Goal: Task Accomplishment & Management: Complete application form

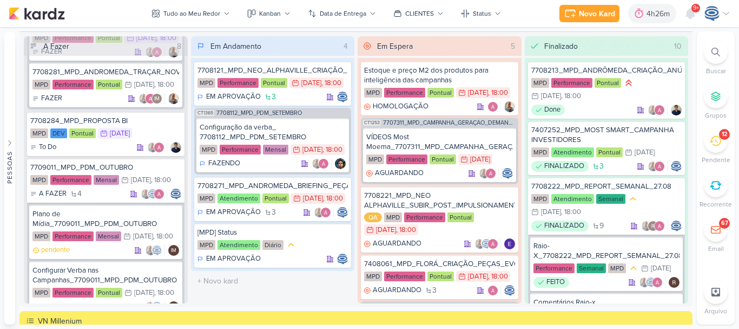
scroll to position [625, 0]
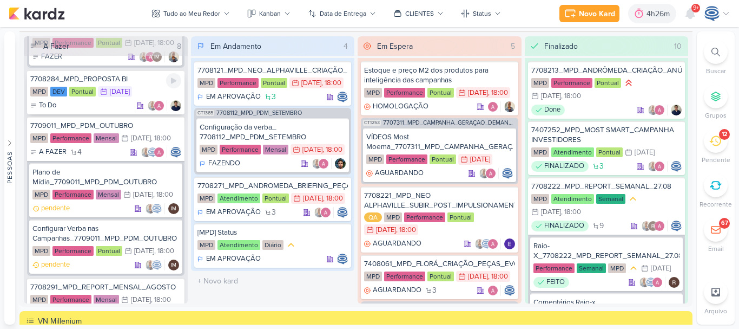
click at [142, 114] on div "7708284_MPD_PROPOSTA BI MPD DEV Pontual 2/9 2 de set To Do" at bounding box center [106, 92] width 158 height 44
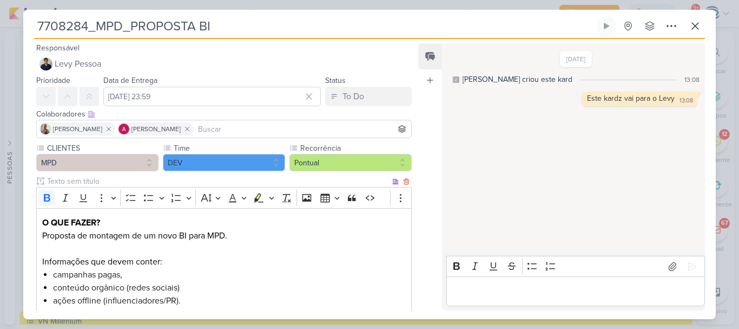
scroll to position [195, 0]
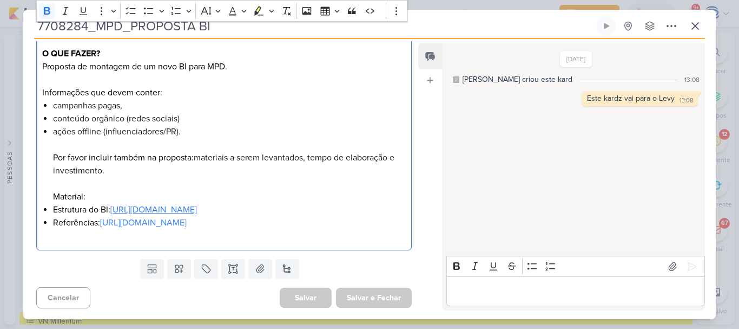
click at [197, 204] on link "https://docs.google.com/document/d/1Al6AA6jlC0IPUzMsYjl-_DBVXnB-K_g14q2y636EO3o…" at bounding box center [153, 209] width 87 height 11
click at [100, 222] on link "https://drive.google.com/drive/folders/1Xqw46ijjU4uN0Q4Uie4Cw1UzvQMBAiVI" at bounding box center [143, 222] width 87 height 11
click at [372, 217] on li "Referências: https://drive.google.com/drive/folders/1Xqw46ijjU4uN0Q4Uie4Cw1UzvQ…" at bounding box center [229, 229] width 353 height 26
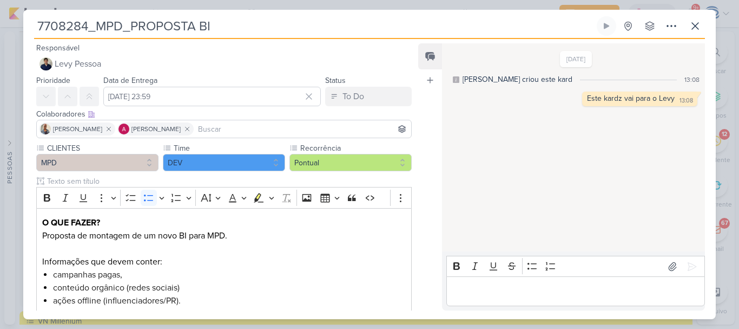
click at [13, 16] on div "7708284_MPD_PROPOSTA BI Criado por mim" at bounding box center [369, 164] width 739 height 329
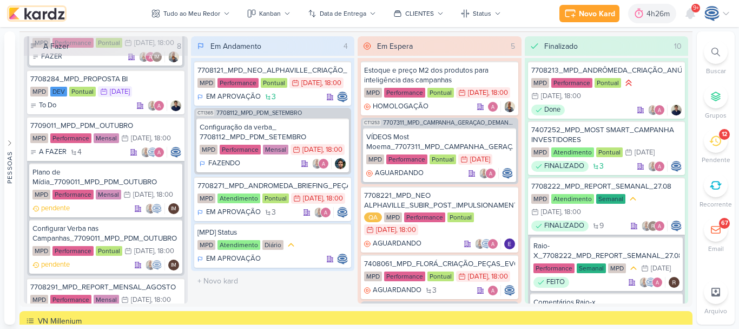
click at [49, 14] on img at bounding box center [37, 13] width 56 height 13
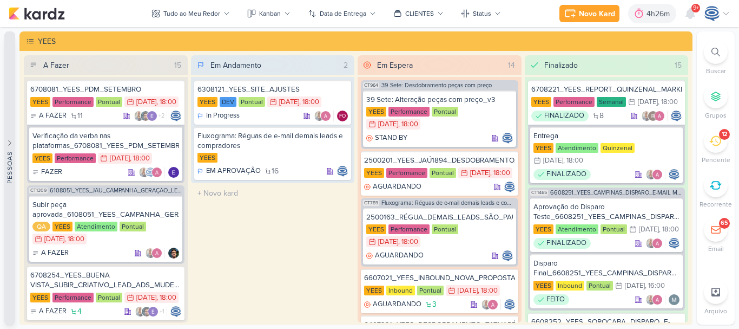
click at [10, 37] on button "Pessoas" at bounding box center [9, 177] width 11 height 293
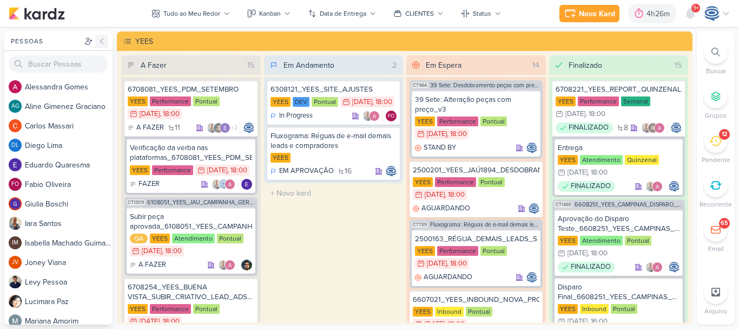
click at [103, 38] on icon at bounding box center [102, 40] width 3 height 5
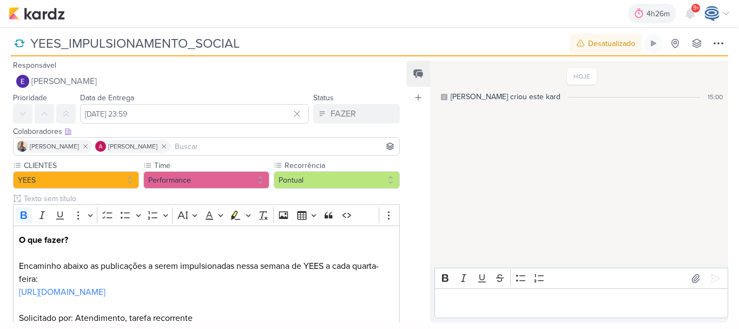
click at [30, 40] on input "YEES_IMPULSIONAMENTO_SOCIAL" at bounding box center [297, 43] width 541 height 19
click at [30, 40] on input "_YEES_IMPULSIONAMENTO_SOCIAL" at bounding box center [297, 43] width 541 height 19
paste input "6709011"
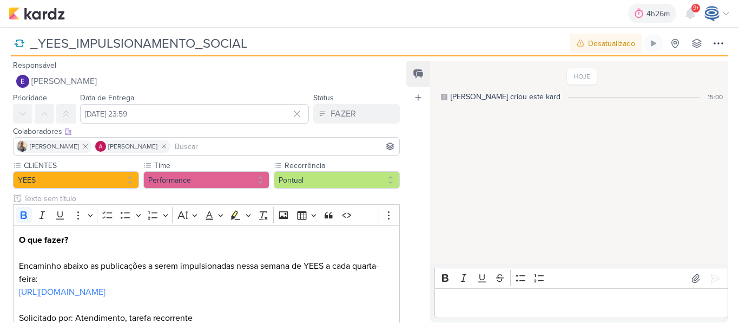
click at [34, 40] on input "_YEES_IMPULSIONAMENTO_SOCIAL" at bounding box center [297, 43] width 541 height 19
paste input "6709011"
click at [34, 38] on input "6709011_YEES_IMPULSIONAMENTO_SOCIAL" at bounding box center [297, 43] width 541 height 19
click at [84, 44] on input "6709011_YEES_IMPULSIONAMENTO_SOCIAL" at bounding box center [297, 43] width 541 height 19
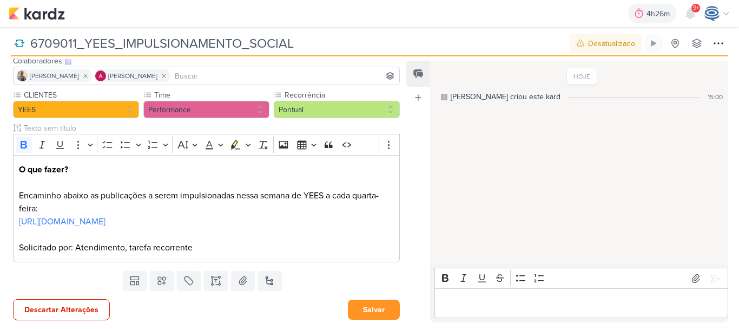
type input "6709011_YEES_IMPULSIONAMENTO_SOCIAL"
click at [358, 313] on button "Salvar" at bounding box center [374, 309] width 52 height 20
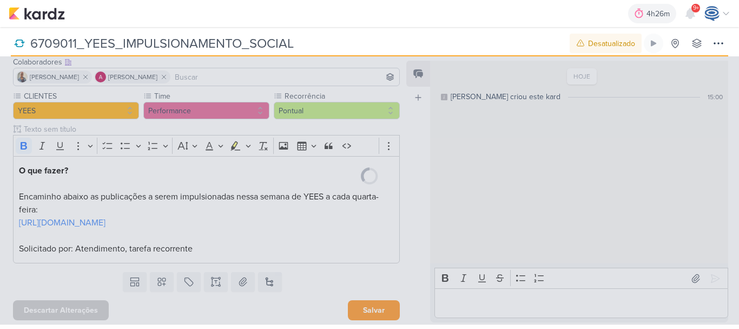
scroll to position [82, 0]
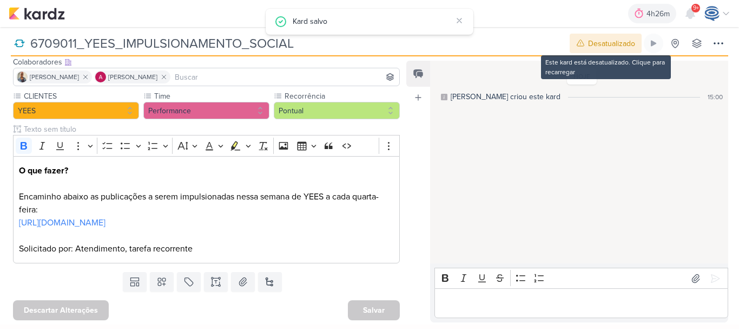
click at [595, 42] on div "Desatualizado" at bounding box center [611, 43] width 47 height 11
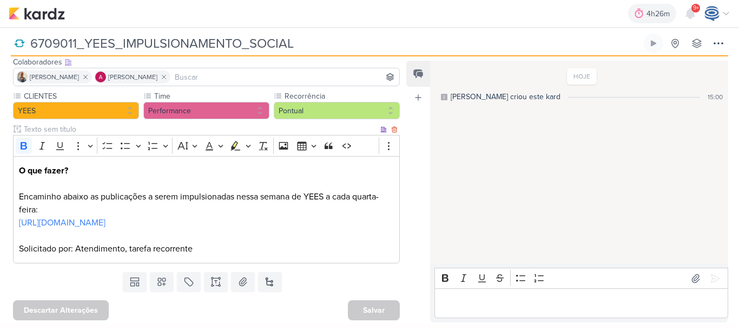
scroll to position [0, 0]
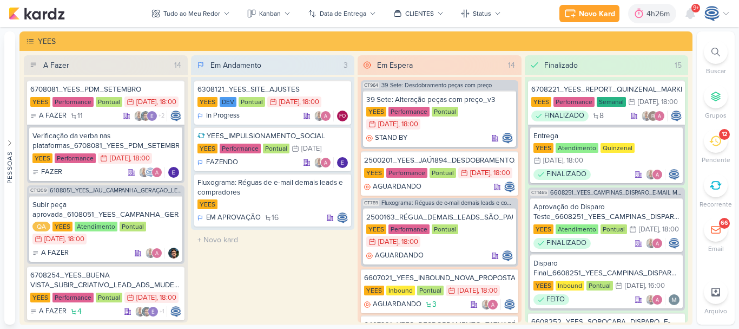
click at [711, 58] on div at bounding box center [716, 52] width 24 height 24
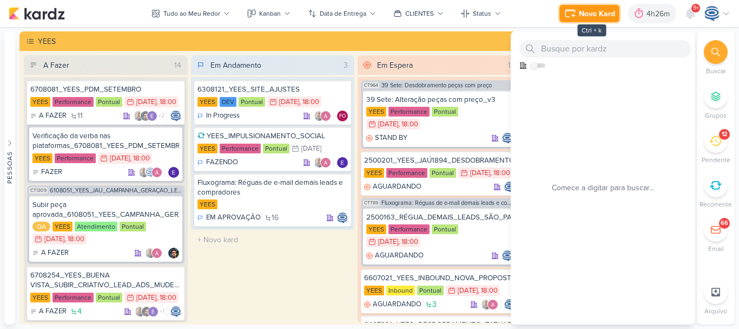
click at [591, 8] on div "Novo Kard" at bounding box center [597, 13] width 36 height 11
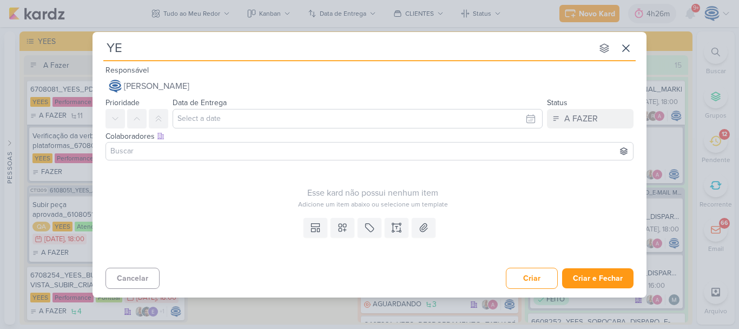
type input "YEE"
type input "YEES"
type input "YEES_AJUSTES"
type input "YEES_AJUSTES_SITE"
type input "YEES_AJUSTES_SITE_09"
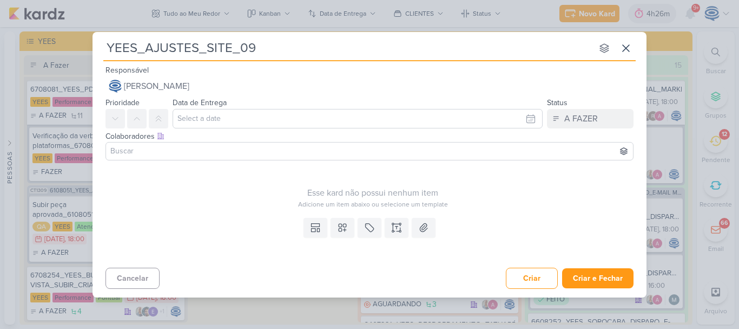
type input "YEES_AJUSTES_SITE_09."
type input "YEES_AJUSTES_SITE_09.09"
click at [397, 222] on icon at bounding box center [396, 227] width 11 height 11
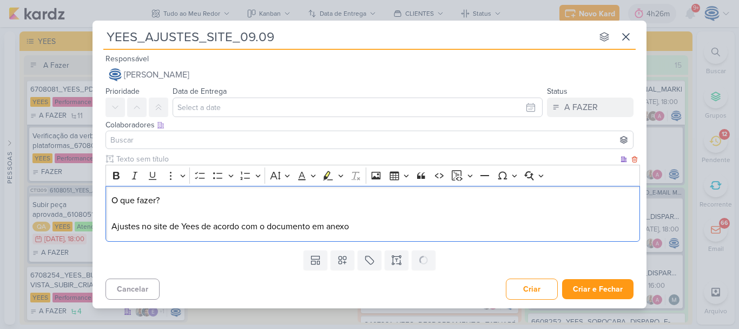
drag, startPoint x: 164, startPoint y: 199, endPoint x: 108, endPoint y: 194, distance: 56.5
click at [108, 194] on div "O que fazer? Ajustes no site de Yees de acordo com o documento em anexo" at bounding box center [373, 214] width 535 height 56
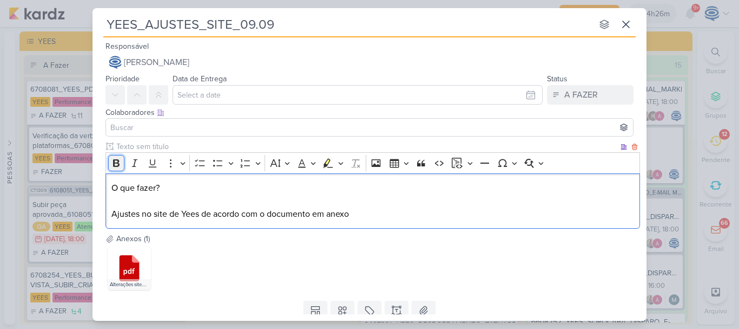
click at [114, 163] on icon "Editor toolbar" at bounding box center [116, 163] width 6 height 8
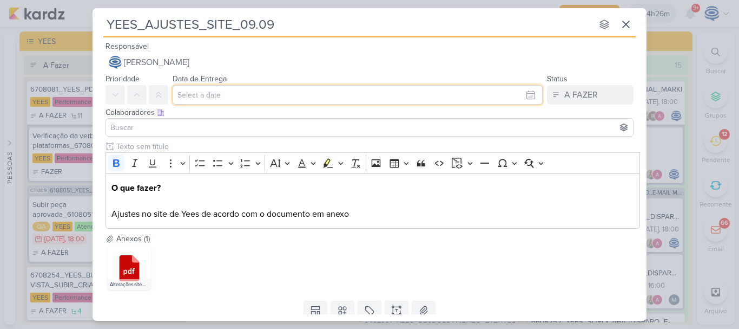
click at [211, 102] on input "text" at bounding box center [358, 94] width 370 height 19
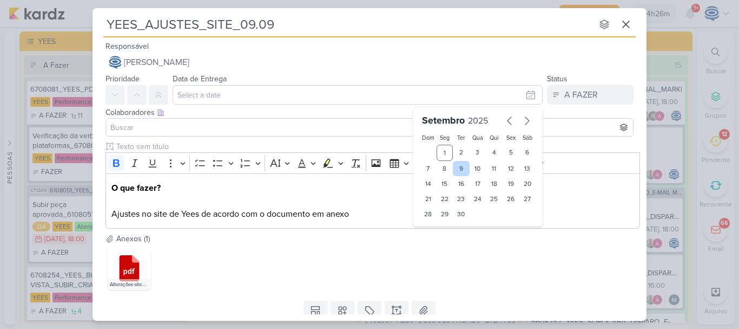
click at [457, 163] on div "9" at bounding box center [461, 168] width 17 height 15
type input "9 de setembro de 2025 às 23:59"
click at [443, 235] on select "00 01 02 03 04 05 06 07 08 09 10 11 12 13 14 15 16 17 18 19 20 21 22 23" at bounding box center [444, 232] width 15 height 13
select select "15"
click at [437, 226] on select "00 01 02 03 04 05 06 07 08 09 10 11 12 13 14 15 16 17 18 19 20 21 22 23" at bounding box center [444, 232] width 15 height 13
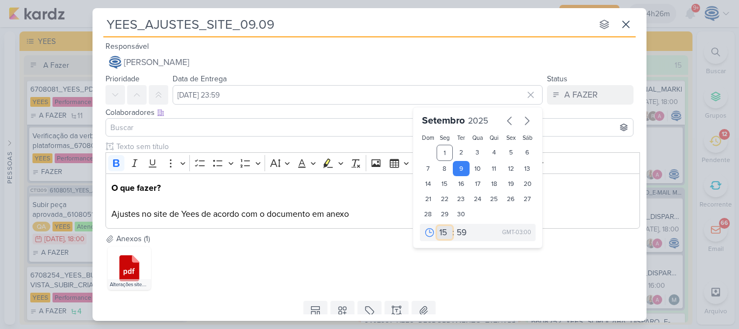
type input "9 de setembro de 2025 às 15:59"
click at [457, 233] on select "00 05 10 15 20 25 30 35 40 45 50 55 59" at bounding box center [462, 232] width 15 height 13
select select "0"
click at [455, 226] on select "00 05 10 15 20 25 30 35 40 45 50 55 59" at bounding box center [462, 232] width 15 height 13
type input "9 de setembro de 2025 às 15:00"
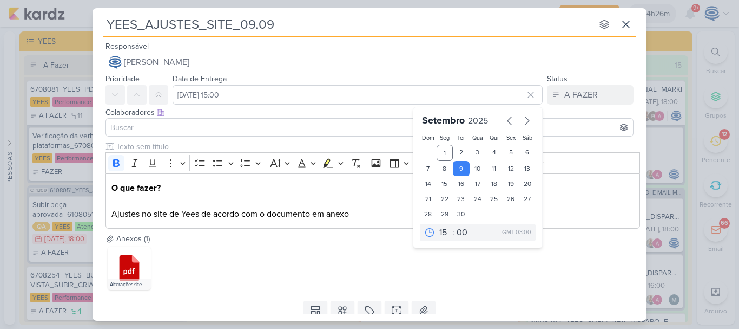
click at [248, 126] on input at bounding box center [369, 127] width 523 height 13
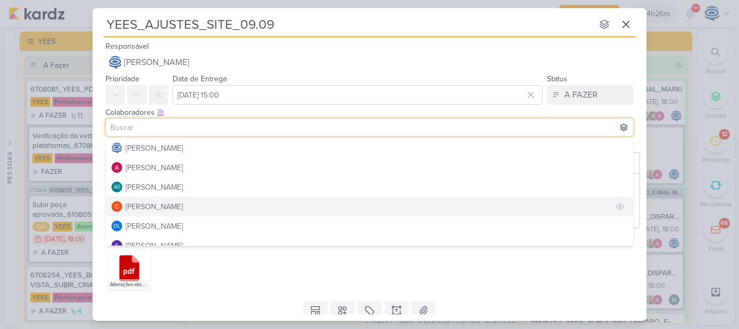
scroll to position [110, 0]
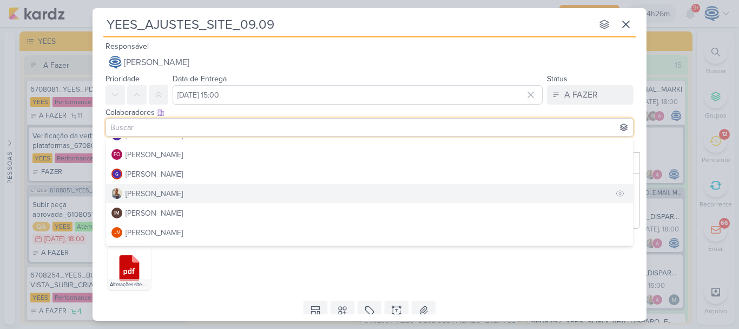
click at [184, 190] on button "[PERSON_NAME]" at bounding box center [369, 192] width 527 height 19
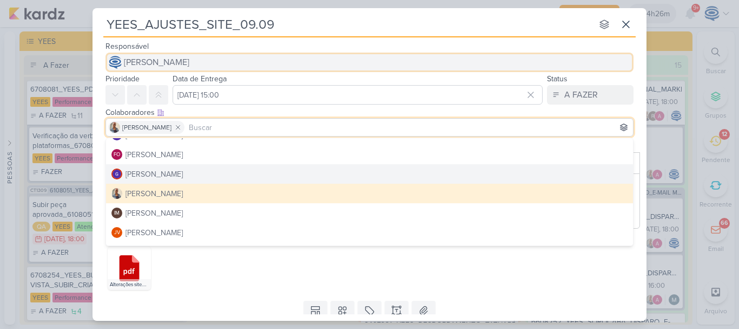
click at [175, 61] on span "[PERSON_NAME]" at bounding box center [156, 62] width 65 height 13
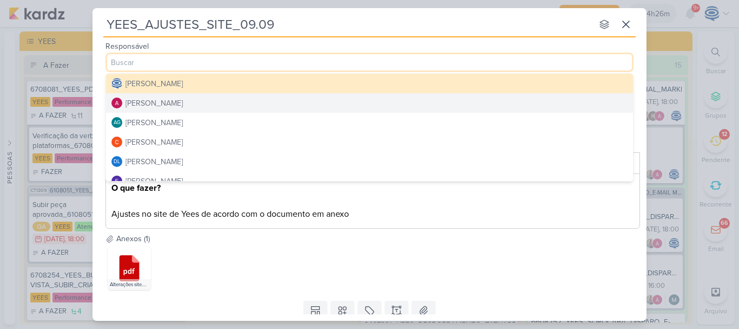
click at [176, 103] on div "Alessandra Gomes" at bounding box center [154, 102] width 57 height 11
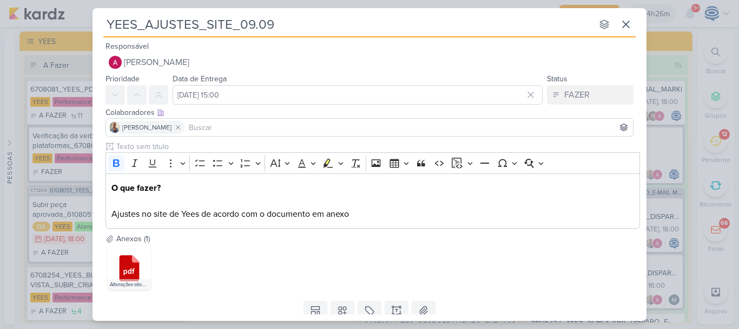
scroll to position [38, 0]
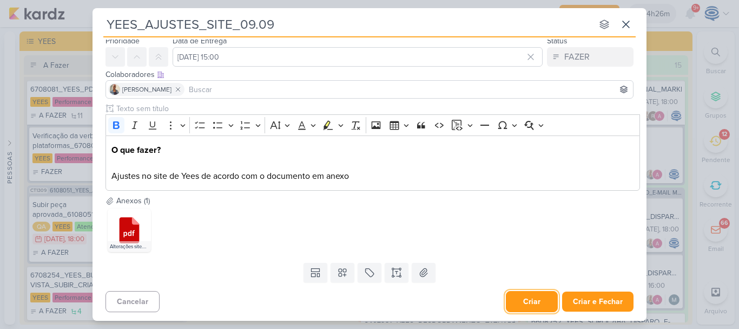
click at [519, 300] on button "Criar" at bounding box center [532, 301] width 52 height 21
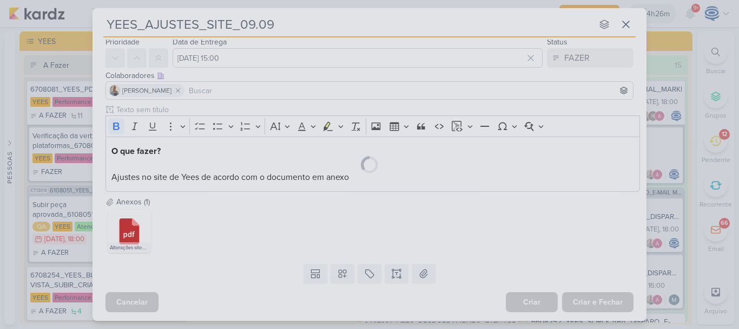
scroll to position [37, 0]
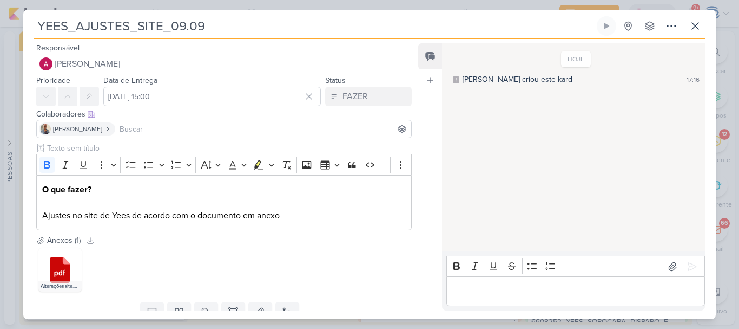
click at [40, 29] on input "YEES_AJUSTES_SITE_09.09" at bounding box center [314, 25] width 561 height 19
paste input "6308291"
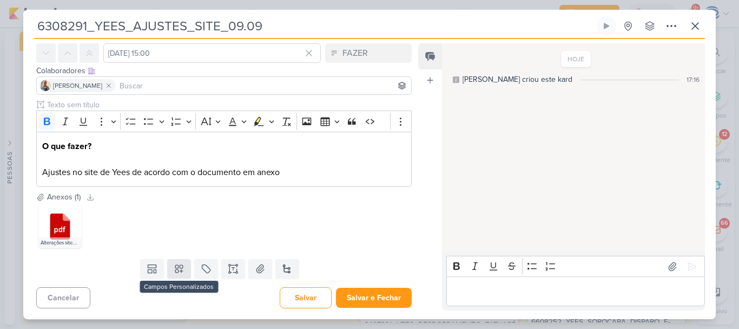
type input "6308291_YEES_AJUSTES_SITE_09.09"
click at [174, 271] on icon at bounding box center [179, 268] width 11 height 11
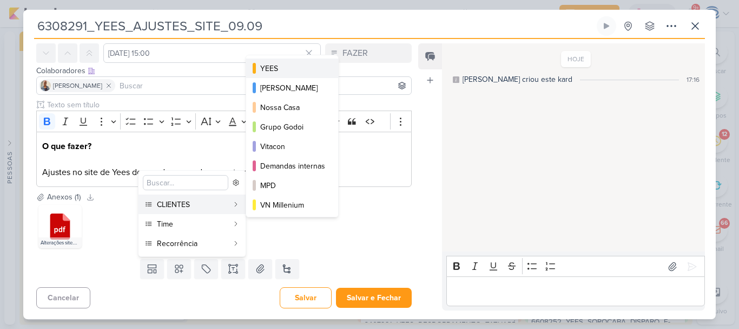
click at [284, 65] on div "YEES" at bounding box center [292, 68] width 65 height 11
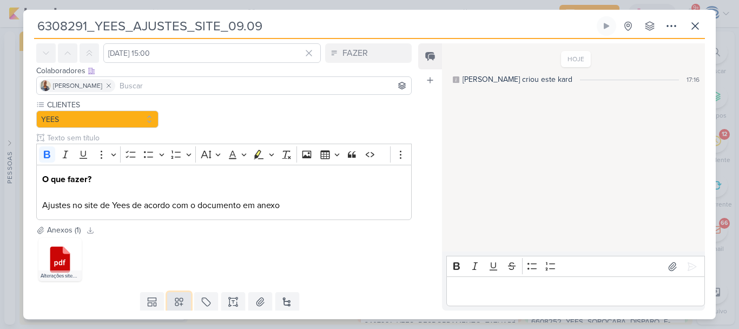
click at [177, 299] on icon at bounding box center [179, 301] width 11 height 11
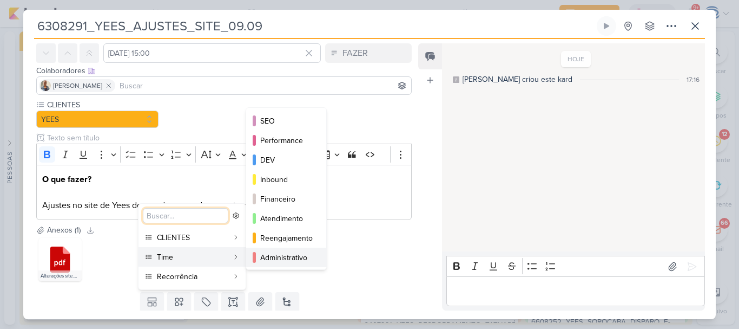
scroll to position [14, 0]
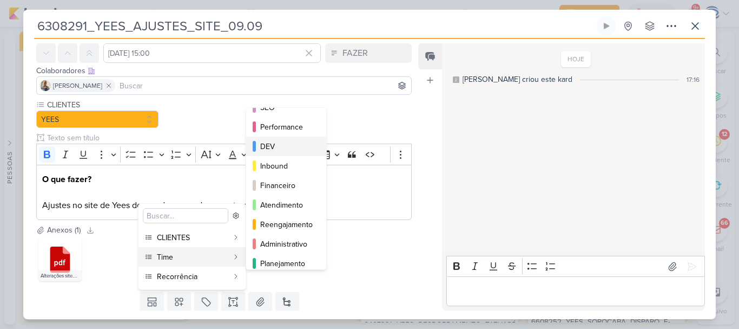
click at [279, 147] on div "DEV" at bounding box center [286, 146] width 53 height 11
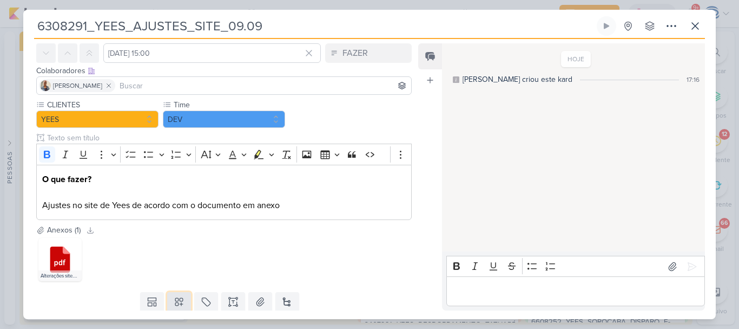
click at [177, 305] on icon at bounding box center [179, 301] width 11 height 11
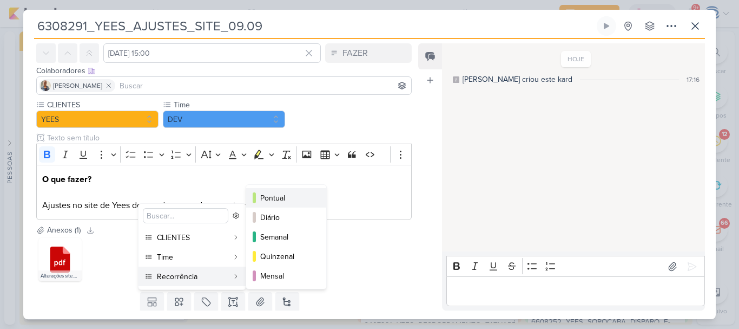
click at [274, 199] on div "Pontual" at bounding box center [286, 197] width 53 height 11
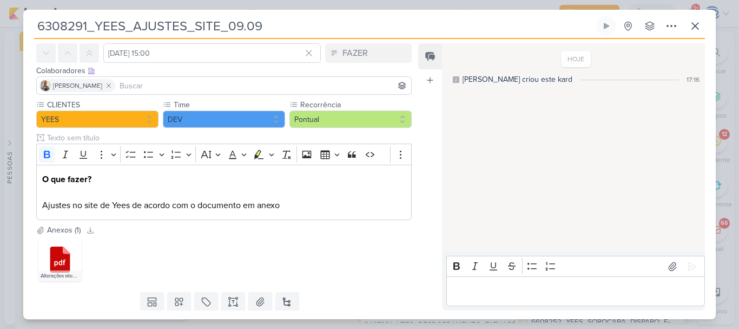
scroll to position [76, 0]
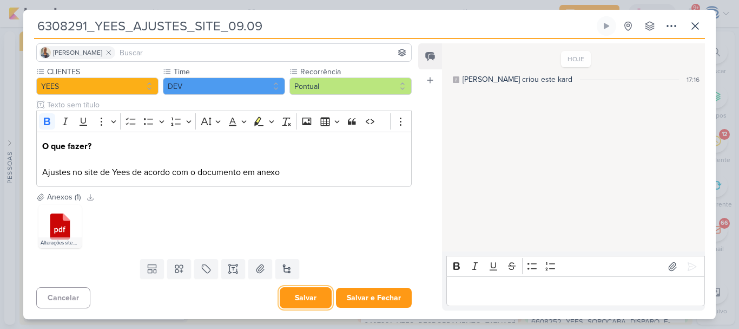
click at [302, 298] on button "Salvar" at bounding box center [306, 297] width 52 height 21
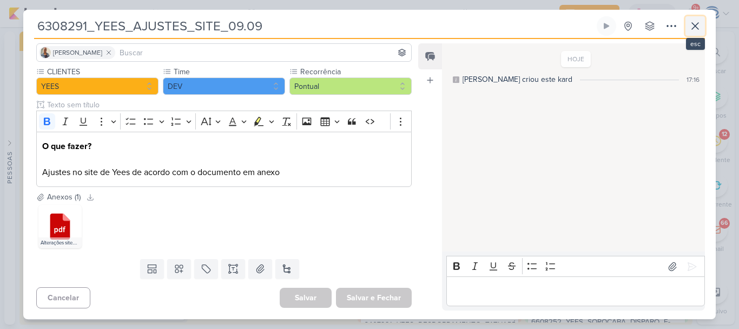
click at [699, 27] on icon at bounding box center [695, 25] width 13 height 13
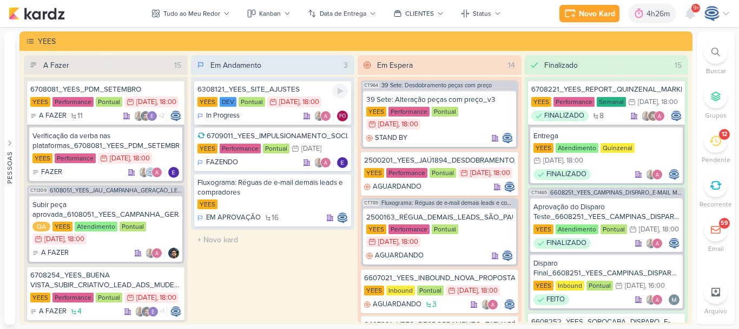
click at [271, 118] on div "In Progress FO" at bounding box center [273, 115] width 151 height 11
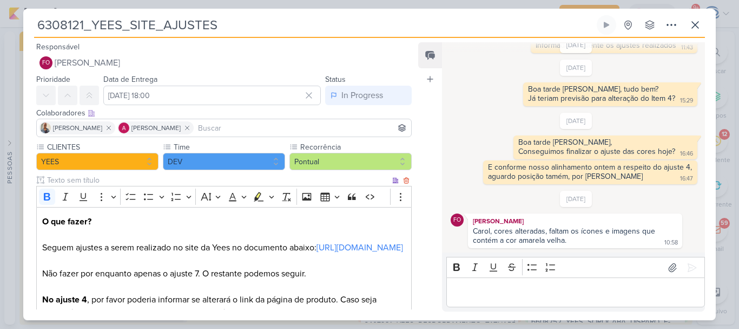
scroll to position [117, 0]
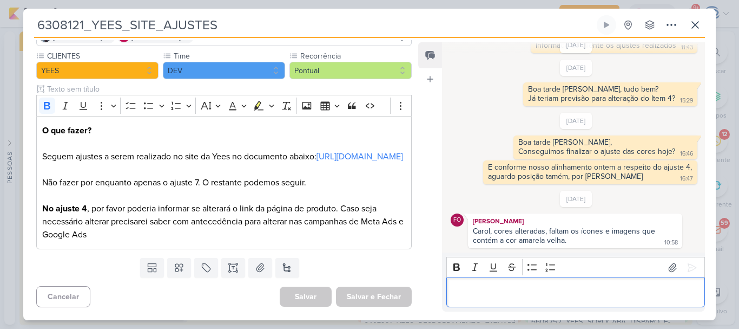
click at [502, 291] on p "Editor editing area: main" at bounding box center [575, 292] width 247 height 13
click at [504, 286] on p "Editor editing area: main" at bounding box center [575, 292] width 247 height 13
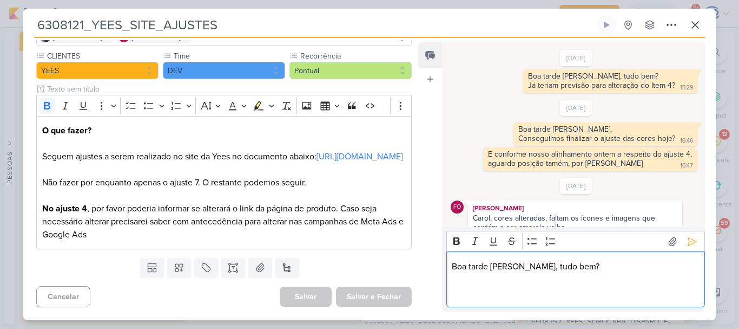
scroll to position [327, 0]
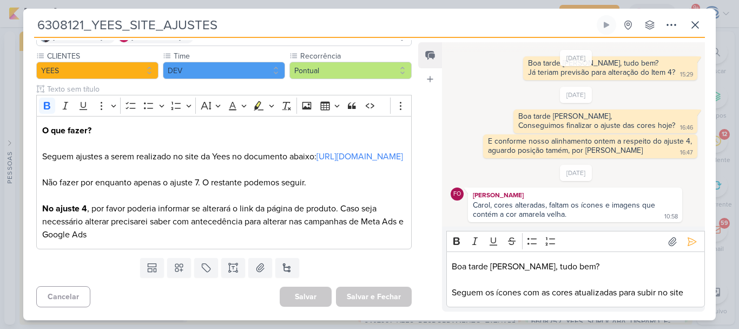
click at [456, 49] on div "21/8/25 Boa tarde Fabio, tudo bem? Já teriam previsão para alteração do Item 4?…" at bounding box center [576, 57] width 251 height 47
click at [690, 291] on p "Seguem os ícones com as cores atualizadas para subir no site" at bounding box center [575, 292] width 247 height 13
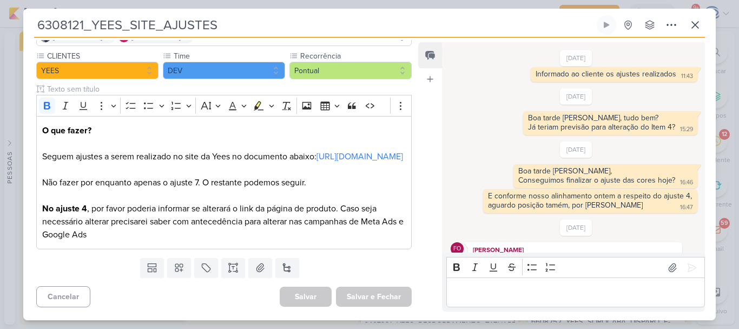
scroll to position [382, 0]
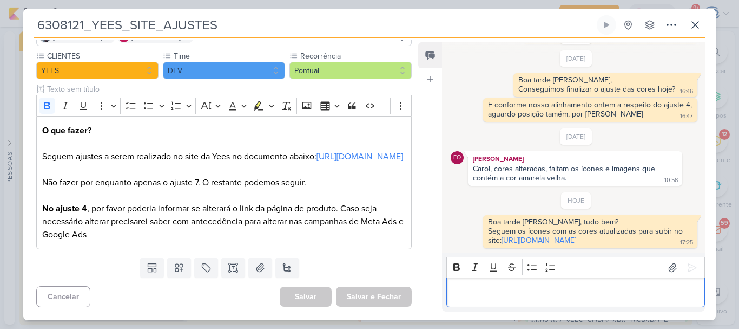
click at [497, 286] on p "Editor editing area: main" at bounding box center [575, 292] width 247 height 13
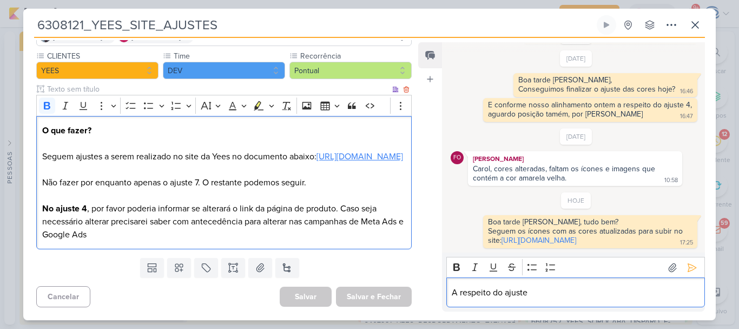
click at [317, 151] on link "https://docs.google.com/document/d/1XrP7bYplFZjU1iV1LQPfAucVqSeozMyZX1UkMlJJBfM…" at bounding box center [360, 156] width 87 height 11
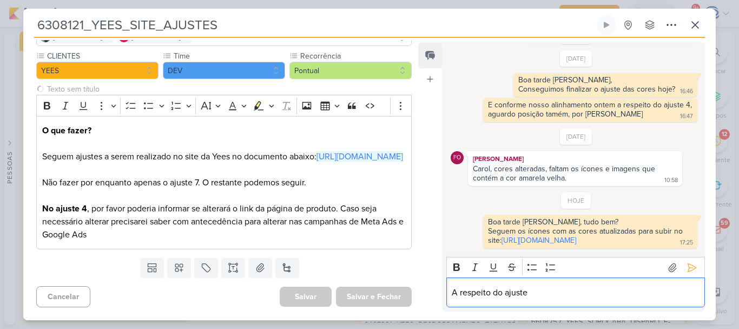
click at [535, 288] on p "A respeito do ajuste" at bounding box center [575, 292] width 247 height 13
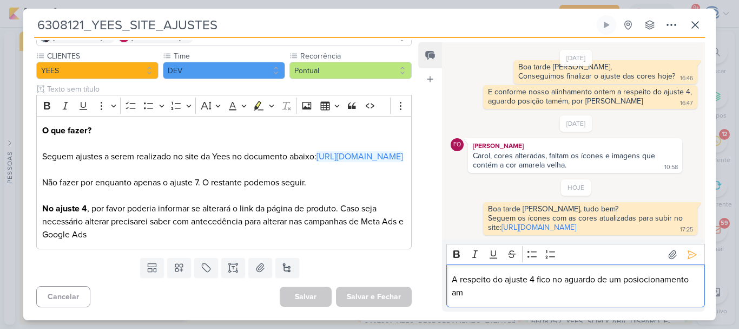
scroll to position [395, 0]
click at [651, 279] on p "A respeito do ajuste 4 fico no aguardo de um posiocionamento amanhã conforme li…" at bounding box center [575, 286] width 247 height 26
click at [638, 279] on p "A respeito do ajuste 4 fico no aguardo de um posiocionamento amanhã conforme li…" at bounding box center [575, 286] width 247 height 26
click at [546, 291] on p "A respeito do ajuste 4 fico no aguardo de um posicionamento amanhã conforme lin…" at bounding box center [575, 286] width 247 height 26
click at [520, 291] on p "A respeito do ajuste 4 fico no aguardo de um posicionamento amanhã conforme lin…" at bounding box center [575, 286] width 247 height 26
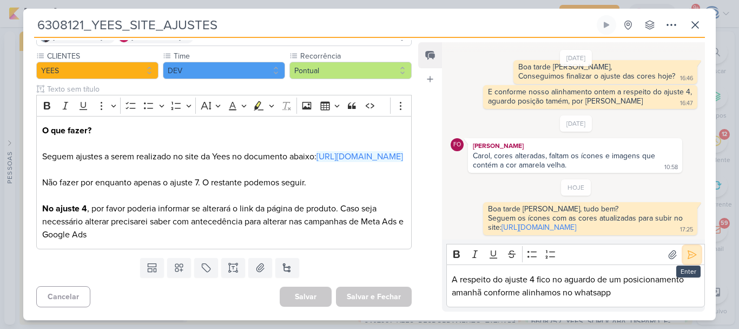
click at [687, 249] on icon at bounding box center [692, 254] width 11 height 11
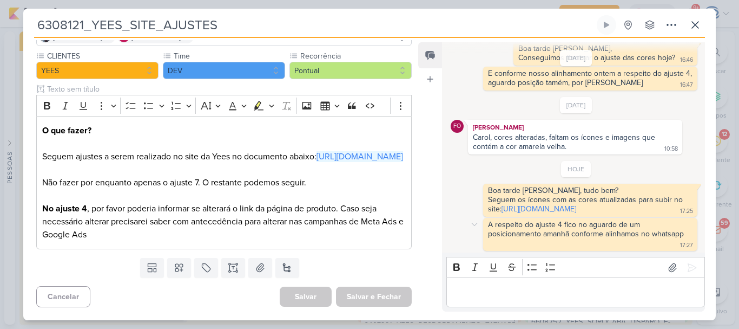
scroll to position [416, 0]
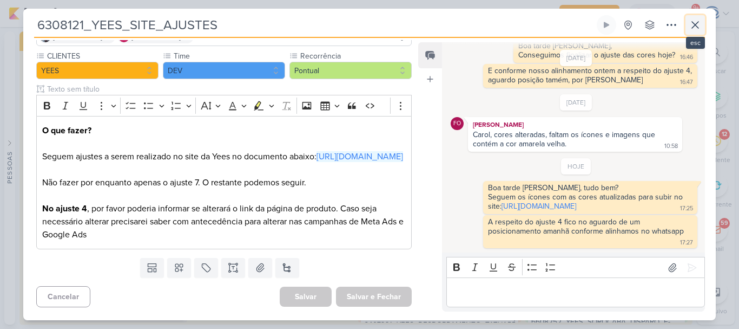
click at [693, 24] on icon at bounding box center [695, 24] width 13 height 13
